Goal: Task Accomplishment & Management: Use online tool/utility

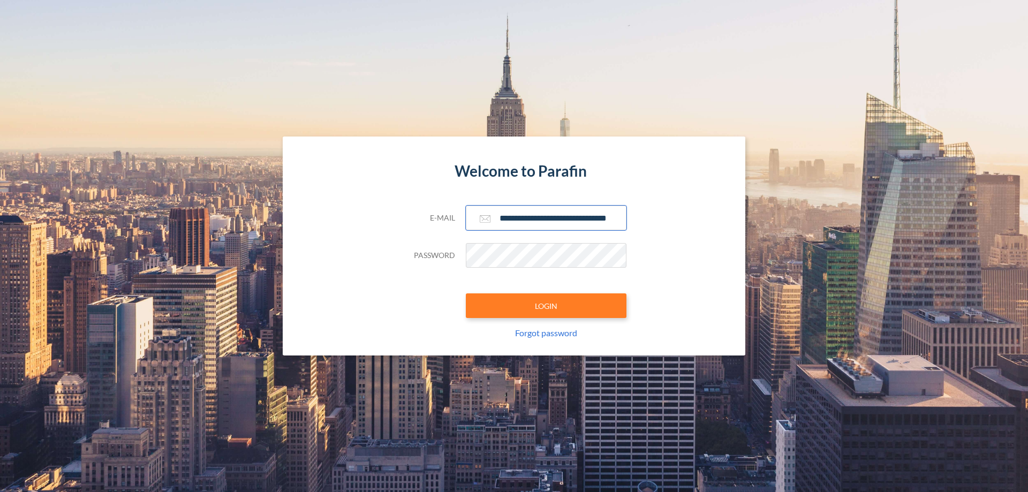
scroll to position [0, 17]
type input "**********"
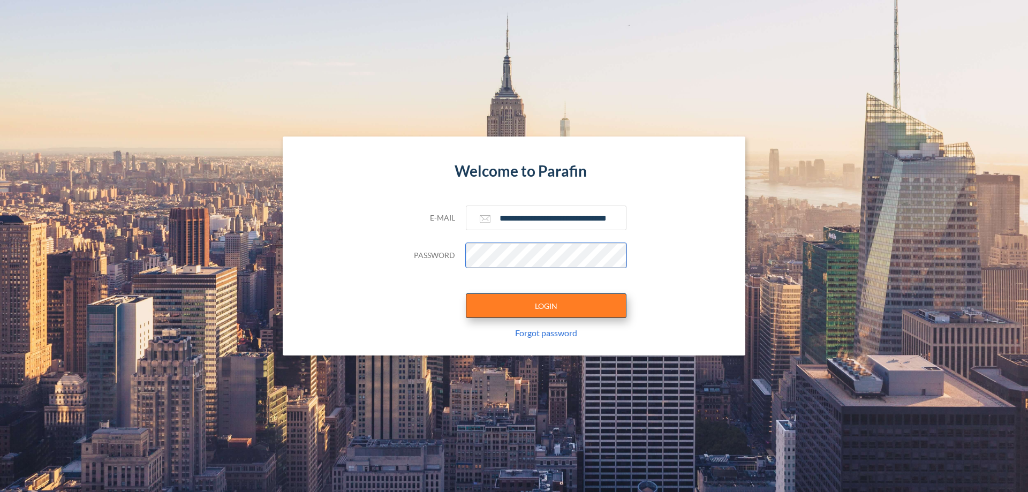
scroll to position [0, 0]
click at [546, 306] on button "LOGIN" at bounding box center [546, 305] width 161 height 25
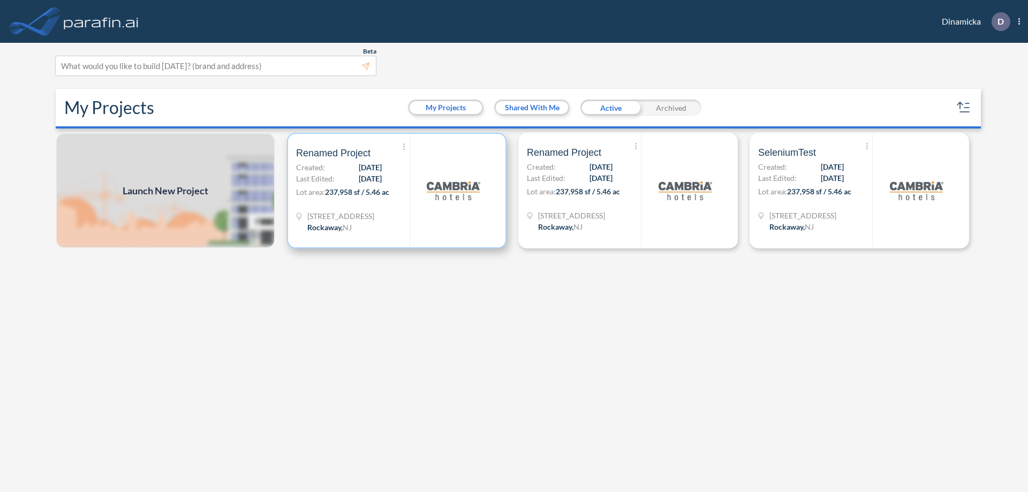
scroll to position [3, 0]
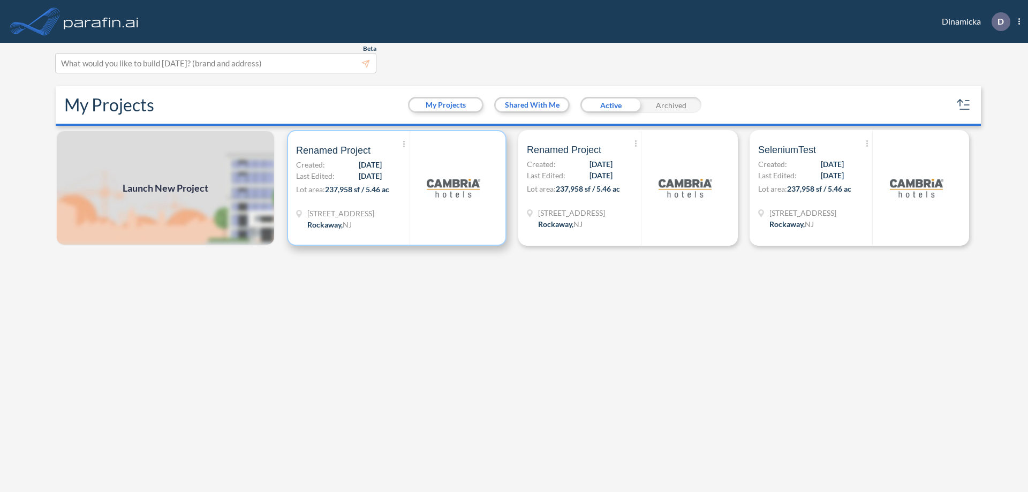
click at [397, 188] on p "Lot area: 237,958 sf / 5.46 ac" at bounding box center [352, 192] width 113 height 16
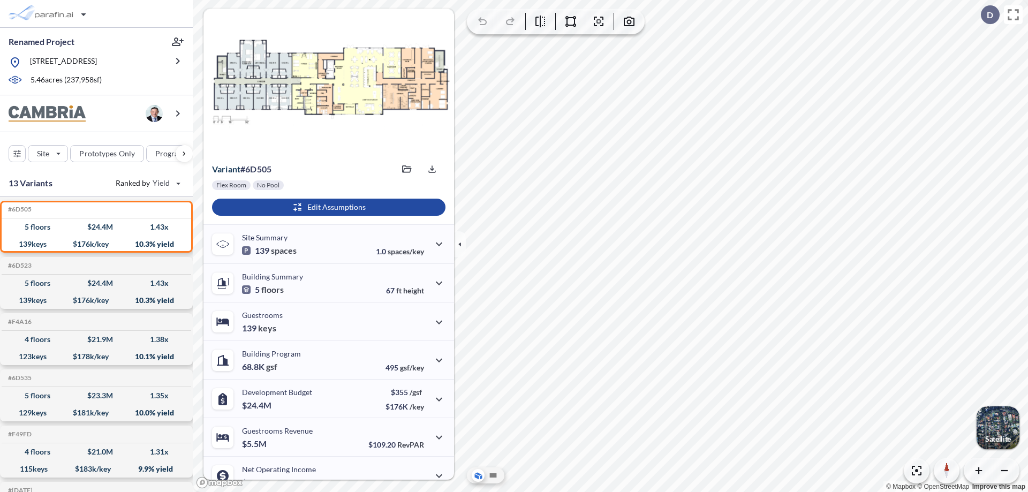
scroll to position [54, 0]
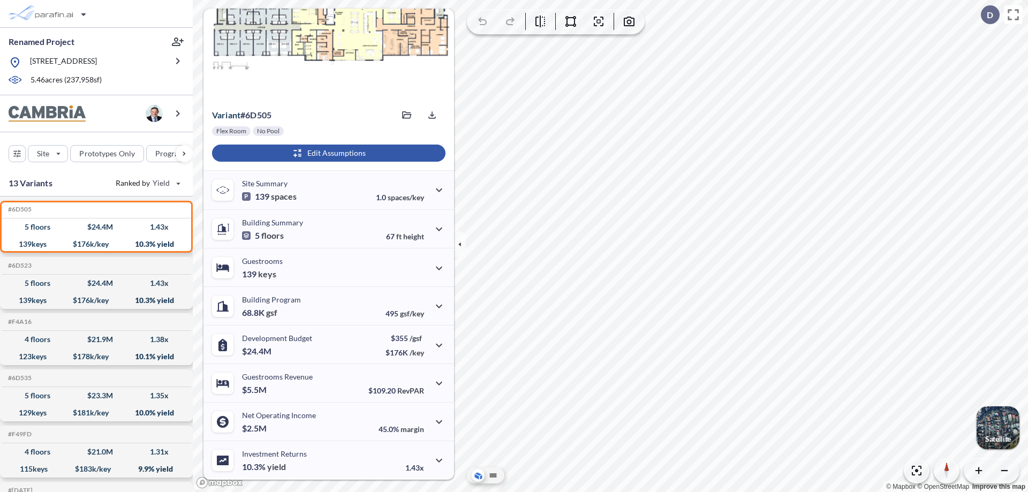
click at [327, 153] on div "button" at bounding box center [328, 153] width 233 height 17
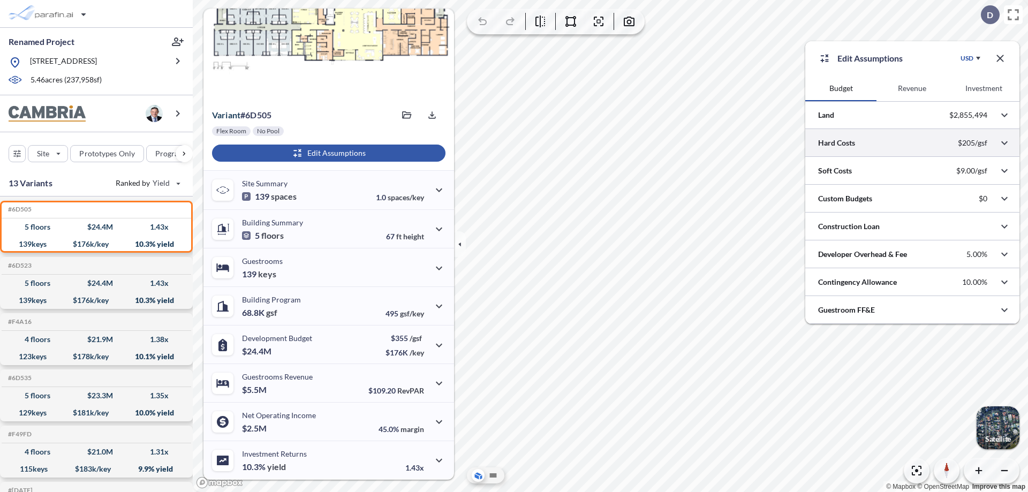
click at [912, 143] on div at bounding box center [912, 142] width 214 height 27
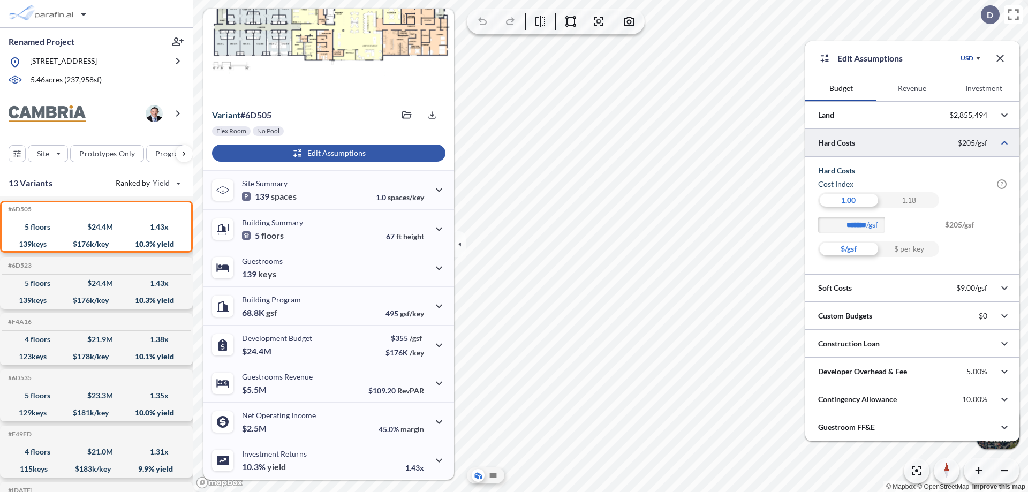
click at [908, 249] on div "$ per key" at bounding box center [908, 249] width 60 height 16
type input "********"
